Goal: Task Accomplishment & Management: Use online tool/utility

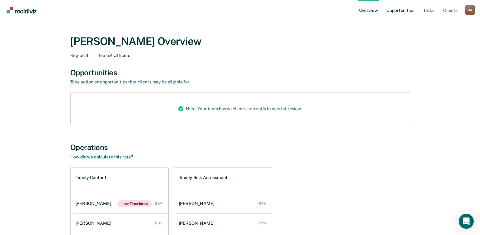
click at [403, 9] on link "Opportunities" at bounding box center [400, 10] width 30 height 20
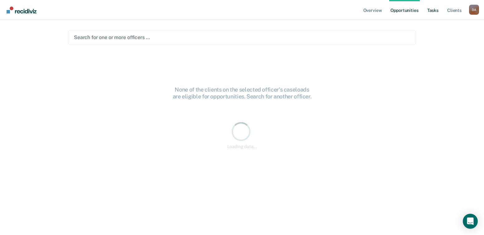
click at [425, 11] on ul "Overview Opportunities Tasks Client s" at bounding box center [415, 10] width 107 height 20
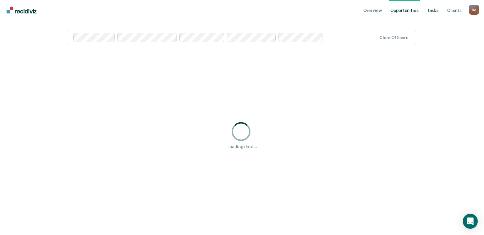
click at [431, 9] on link "Tasks" at bounding box center [433, 10] width 14 height 20
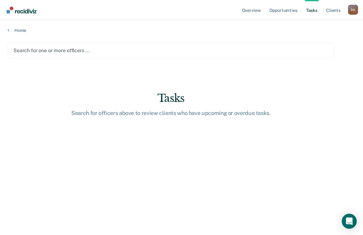
click at [50, 51] on div at bounding box center [170, 50] width 315 height 7
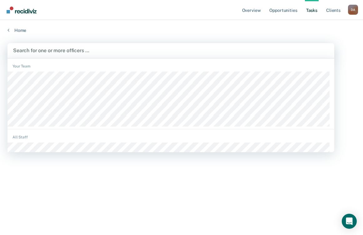
click at [86, 48] on div at bounding box center [170, 50] width 315 height 7
click at [57, 50] on div at bounding box center [170, 50] width 315 height 7
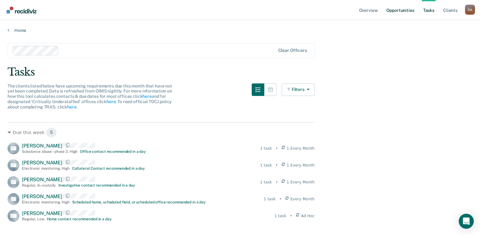
click at [402, 12] on link "Opportunities" at bounding box center [400, 10] width 30 height 20
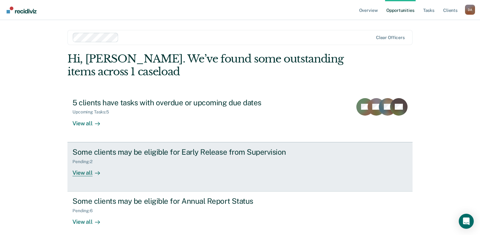
click at [77, 171] on div "View all" at bounding box center [89, 170] width 35 height 12
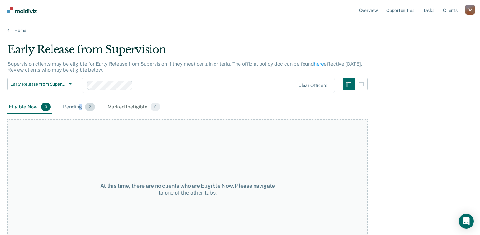
click at [80, 108] on div "Pending 2" at bounding box center [79, 107] width 34 height 14
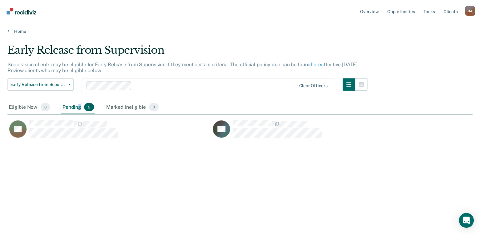
scroll to position [140, 465]
drag, startPoint x: 80, startPoint y: 108, endPoint x: 114, endPoint y: 108, distance: 33.7
click at [114, 108] on div "Marked Ineligible 0" at bounding box center [134, 107] width 56 height 14
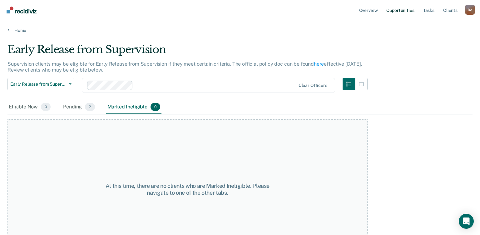
click at [401, 11] on link "Opportunities" at bounding box center [400, 10] width 30 height 20
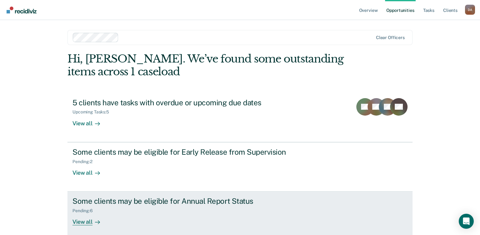
click at [82, 220] on div "View all" at bounding box center [89, 219] width 35 height 12
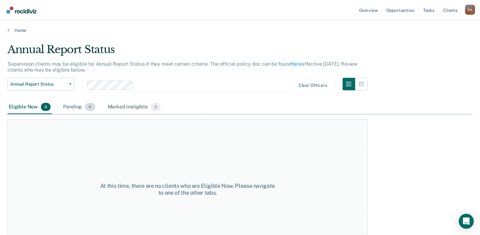
click at [75, 108] on div "Pending 6" at bounding box center [79, 107] width 34 height 14
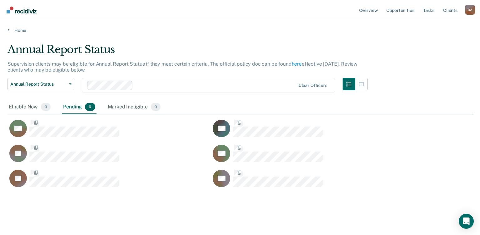
scroll to position [144, 460]
